Goal: Information Seeking & Learning: Learn about a topic

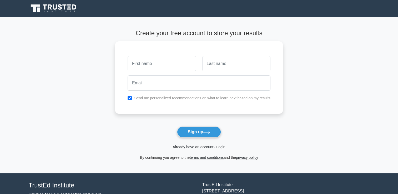
click at [203, 148] on link "Already have an account? Login" at bounding box center [198, 147] width 53 height 4
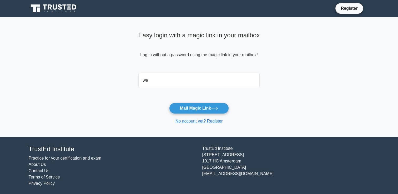
type input "wambuiyuna@gmail.com"
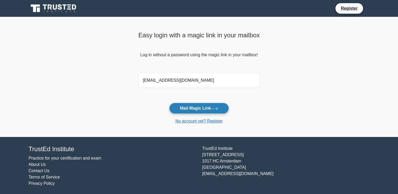
click at [177, 110] on button "Mail Magic Link" at bounding box center [199, 108] width 60 height 11
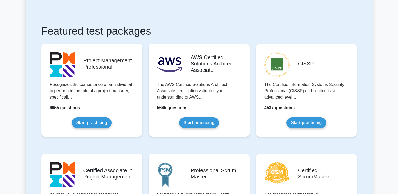
scroll to position [26, 0]
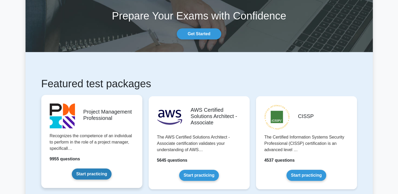
click at [88, 172] on link "Start practicing" at bounding box center [92, 174] width 40 height 11
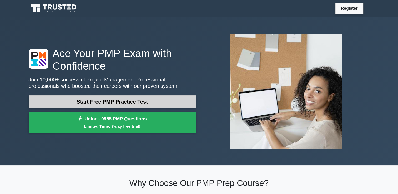
click at [109, 105] on link "Start Free PMP Practice Test" at bounding box center [112, 101] width 167 height 13
click at [154, 103] on link "Start Free PMP Practice Test" at bounding box center [112, 101] width 167 height 13
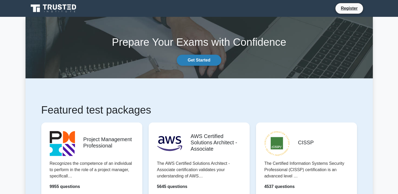
click at [200, 58] on link "Get Started" at bounding box center [199, 60] width 44 height 11
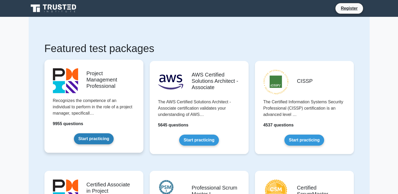
click at [85, 143] on link "Start practicing" at bounding box center [94, 138] width 40 height 11
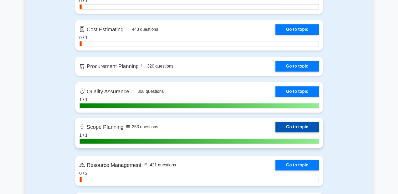
scroll to position [736, 0]
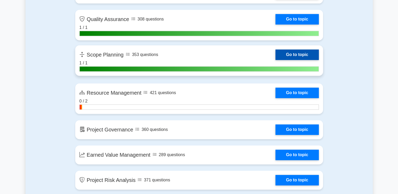
click at [292, 57] on link "Go to topic" at bounding box center [296, 54] width 43 height 11
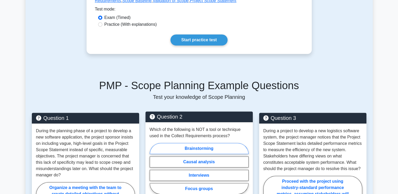
scroll to position [289, 0]
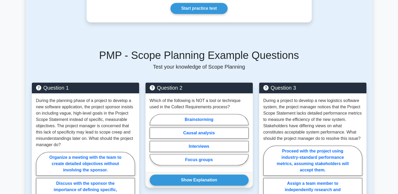
click at [198, 10] on link "Start practice test" at bounding box center [198, 8] width 57 height 11
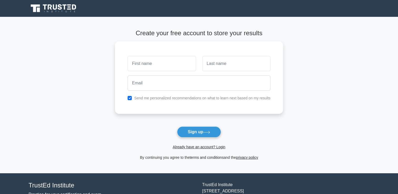
click at [202, 158] on link "terms and conditions" at bounding box center [207, 157] width 34 height 4
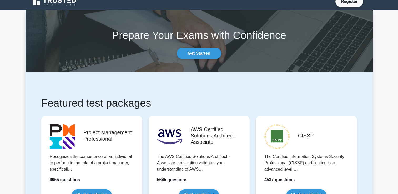
scroll to position [131, 0]
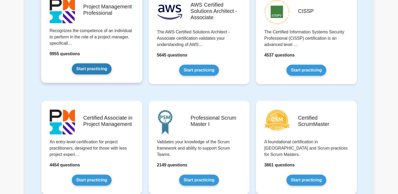
click at [101, 72] on link "Start practicing" at bounding box center [92, 68] width 40 height 11
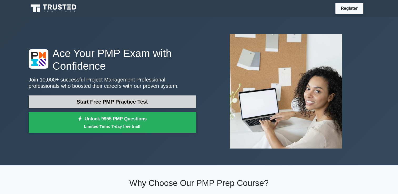
click at [135, 104] on link "Start Free PMP Practice Test" at bounding box center [112, 101] width 167 height 13
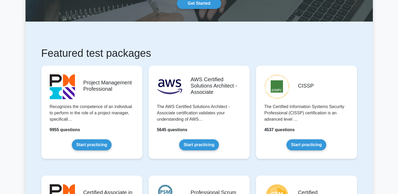
scroll to position [79, 0]
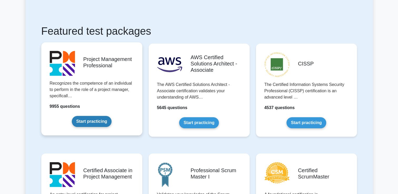
click at [104, 120] on link "Start practicing" at bounding box center [92, 121] width 40 height 11
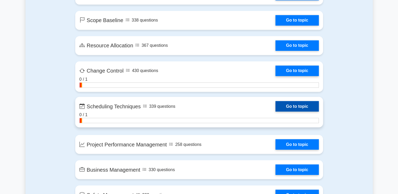
scroll to position [947, 0]
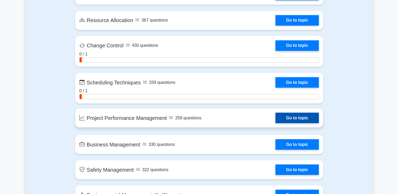
click at [290, 116] on link "Go to topic" at bounding box center [296, 118] width 43 height 11
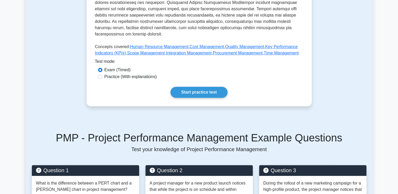
scroll to position [289, 0]
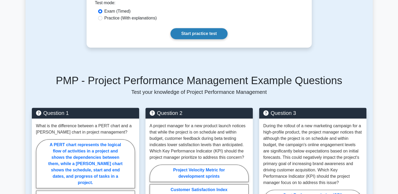
click at [203, 29] on link "Start practice test" at bounding box center [198, 33] width 57 height 11
